Goal: Transaction & Acquisition: Purchase product/service

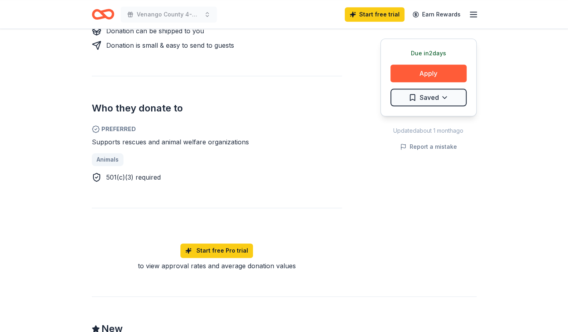
scroll to position [80, 0]
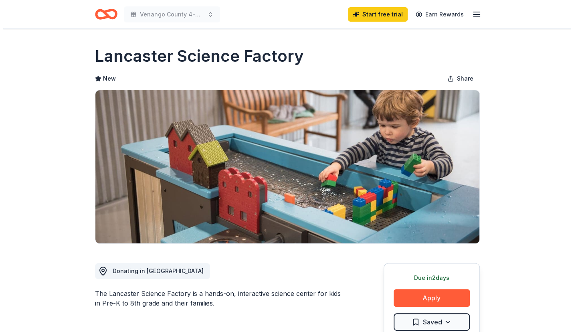
scroll to position [40, 0]
